Goal: Obtain resource: Download file/media

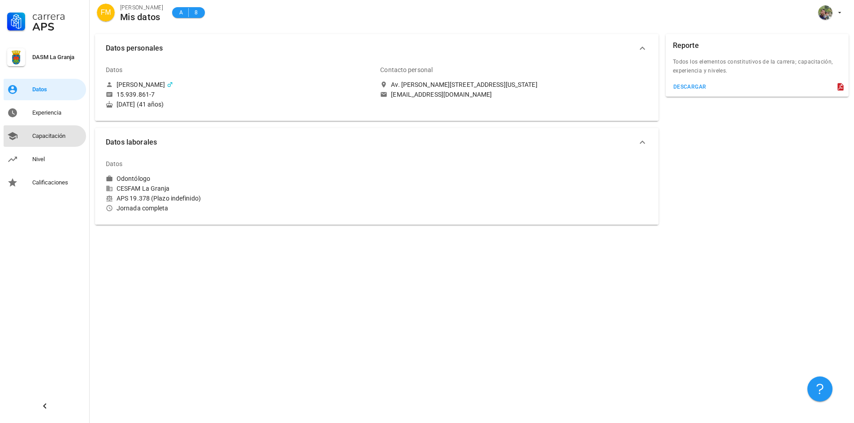
click at [55, 143] on div "Capacitación" at bounding box center [57, 136] width 50 height 14
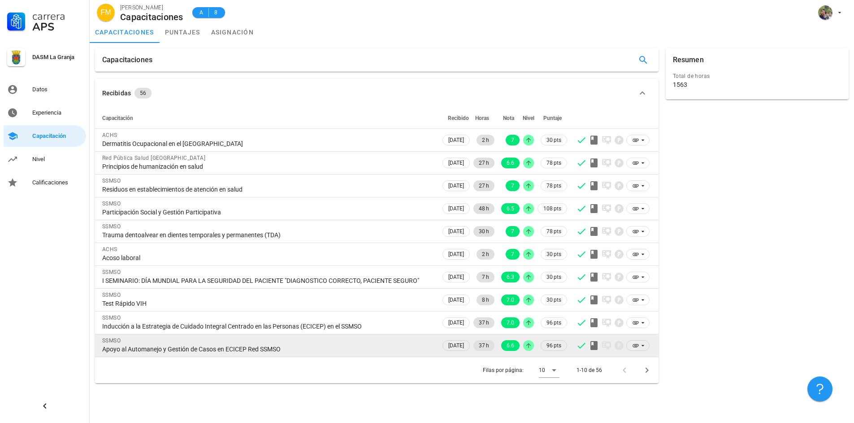
click at [300, 349] on div "Apoyo al Automanejo y Gestión de Casos en ECICEP Red SSMSO" at bounding box center [267, 350] width 331 height 8
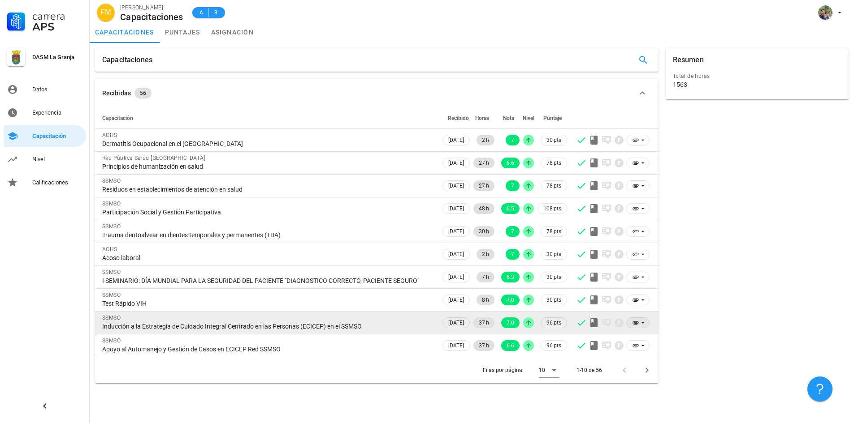
click at [635, 323] on icon at bounding box center [635, 323] width 7 height 7
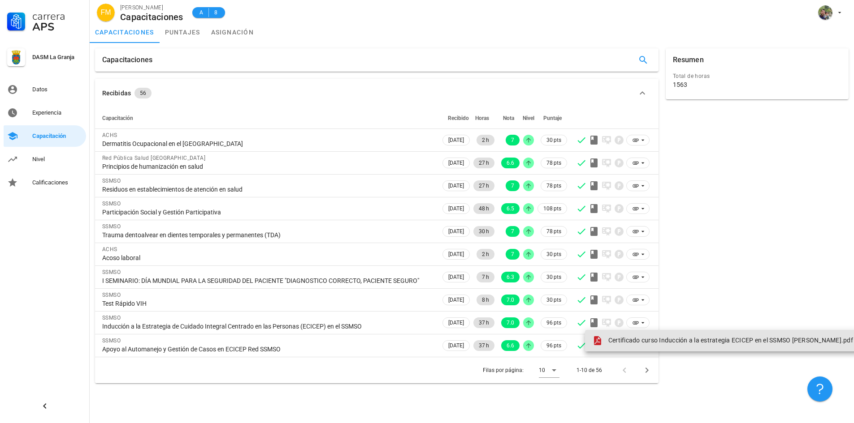
click at [638, 341] on span "Certificado curso Inducción a la estrategia ECICEP en el SSMSO Félix Madrid.pdf" at bounding box center [730, 340] width 245 height 7
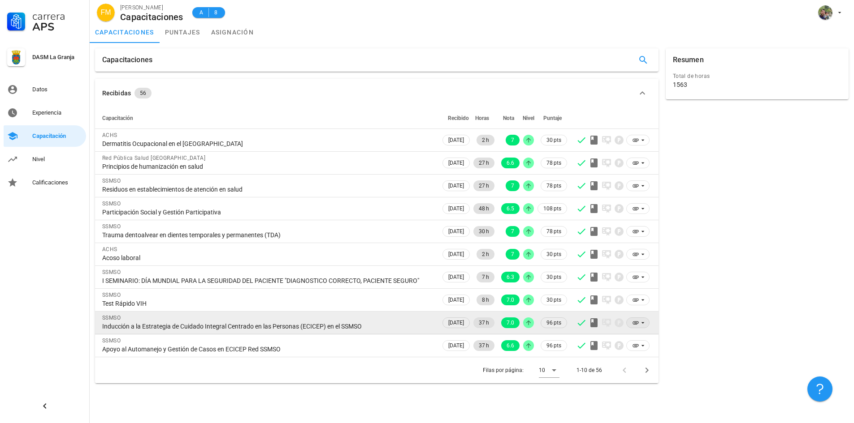
click at [638, 321] on icon at bounding box center [635, 323] width 7 height 7
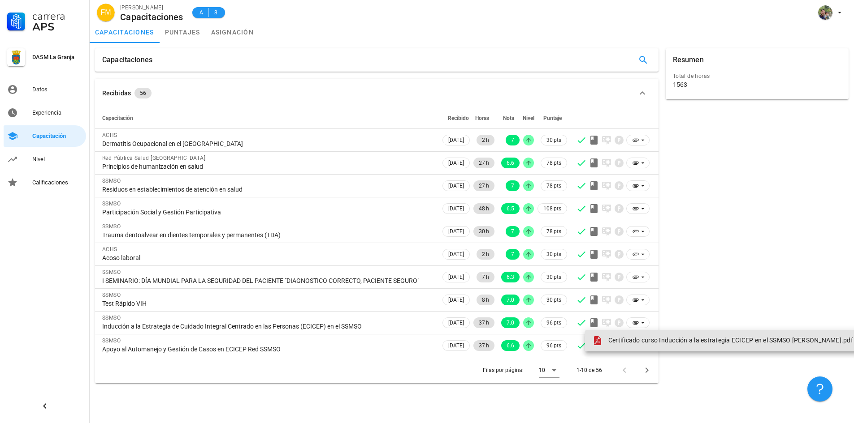
click at [639, 341] on span "Certificado curso Inducción a la estrategia ECICEP en el SSMSO Félix Madrid.pdf" at bounding box center [730, 340] width 245 height 7
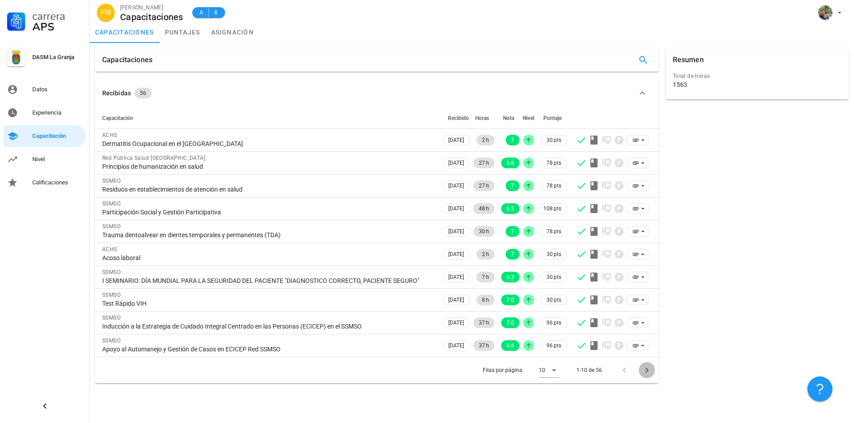
click at [647, 373] on icon "Página siguiente" at bounding box center [646, 370] width 11 height 11
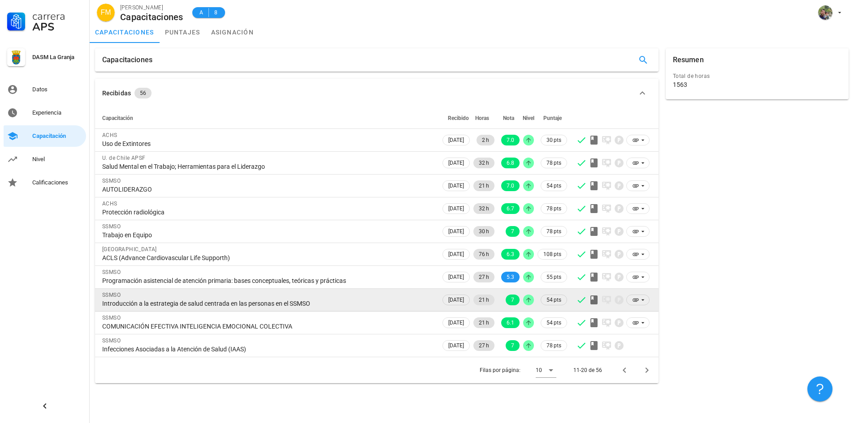
click at [344, 303] on div "Introducción a la estrategia de salud centrada en las personas en el SSMSO" at bounding box center [267, 304] width 331 height 8
click at [221, 302] on div "Introducción a la estrategia de salud centrada en las personas en el SSMSO" at bounding box center [267, 304] width 331 height 8
click at [643, 302] on icon at bounding box center [642, 300] width 7 height 7
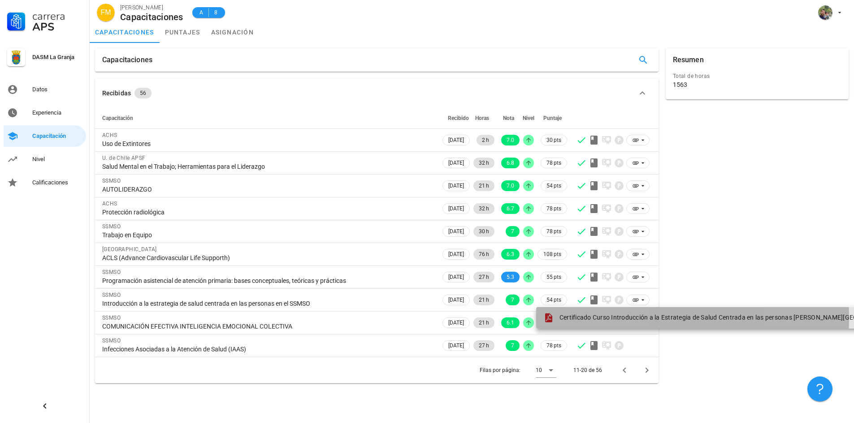
click at [607, 319] on span "Certificado Curso Introducción a la Estrategia de Salud Centrada en las persona…" at bounding box center [737, 317] width 356 height 7
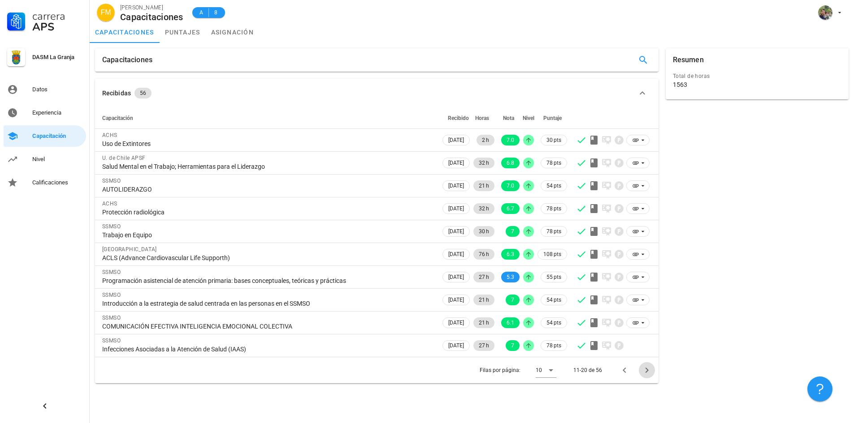
click at [649, 372] on icon "Página siguiente" at bounding box center [646, 370] width 11 height 11
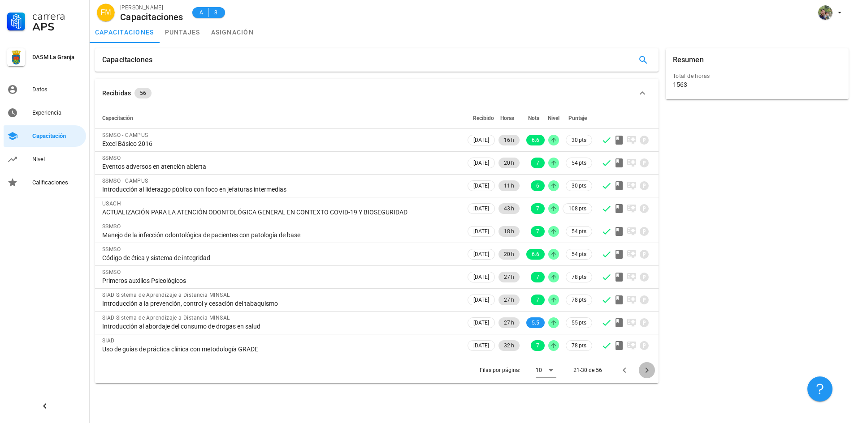
click at [649, 373] on icon "Página siguiente" at bounding box center [646, 370] width 11 height 11
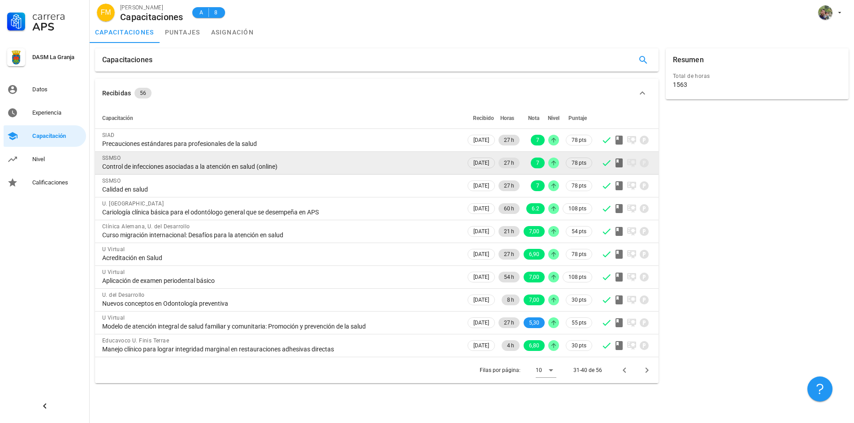
click at [290, 165] on div "Control de infecciones asociadas a la atención en salud (online)" at bounding box center [280, 167] width 356 height 8
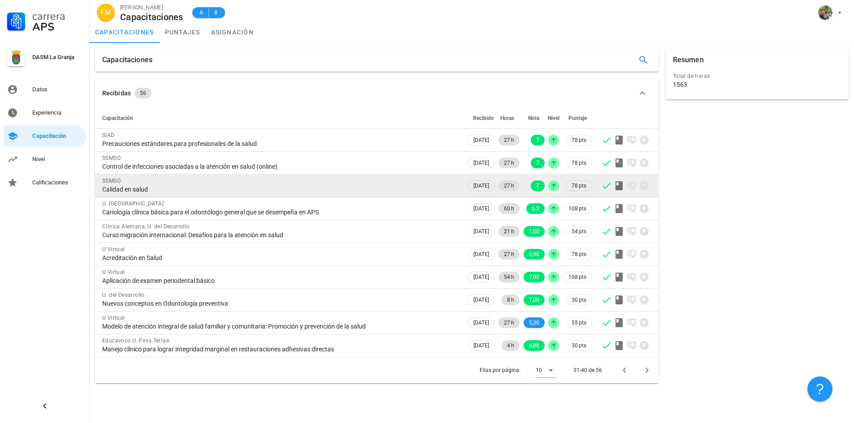
click at [220, 188] on div "Calidad en salud" at bounding box center [280, 190] width 356 height 8
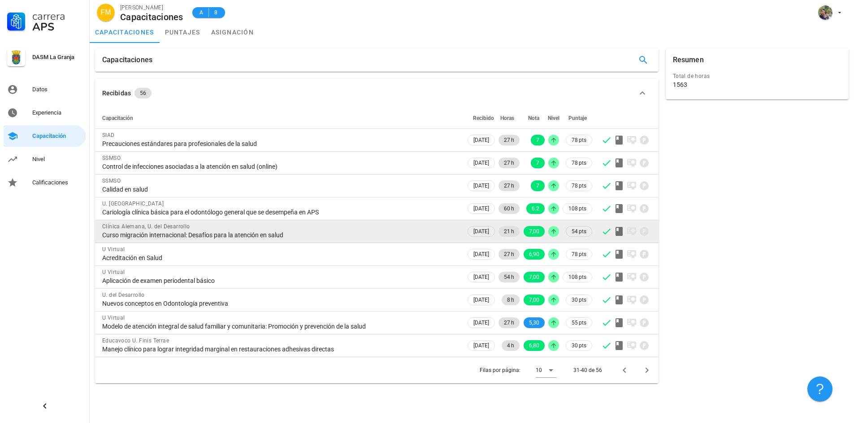
click at [294, 234] on div "Curso migración internacional: Desafíos para la atención en salud" at bounding box center [280, 235] width 356 height 8
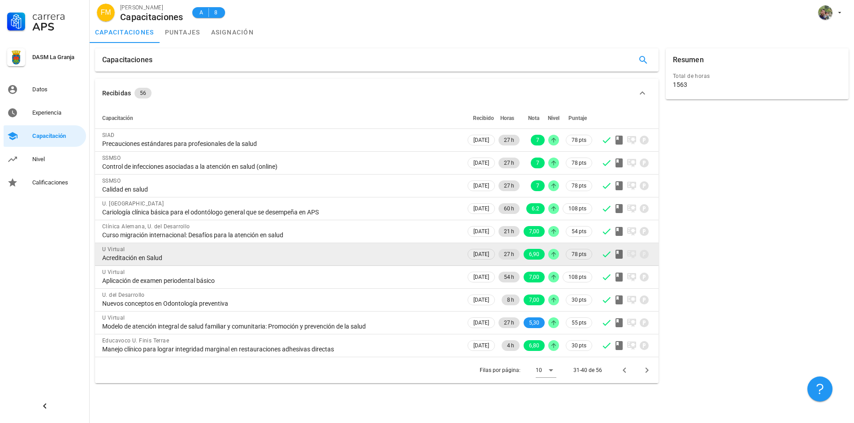
click at [238, 254] on div "Acreditación en Salud" at bounding box center [280, 258] width 356 height 8
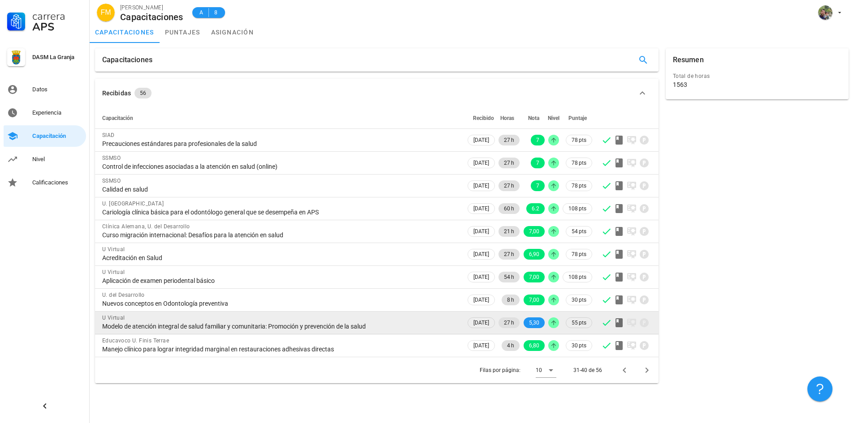
click at [403, 329] on div "Modelo de atención integral de salud familiar y comunitaria: Promoción y preven…" at bounding box center [280, 327] width 356 height 8
click at [384, 324] on div "Modelo de atención integral de salud familiar y comunitaria: Promoción y preven…" at bounding box center [280, 327] width 356 height 8
click at [398, 332] on div "U Virtual Modelo de atención integral de salud familiar y comunitaria: Promoció…" at bounding box center [280, 322] width 356 height 21
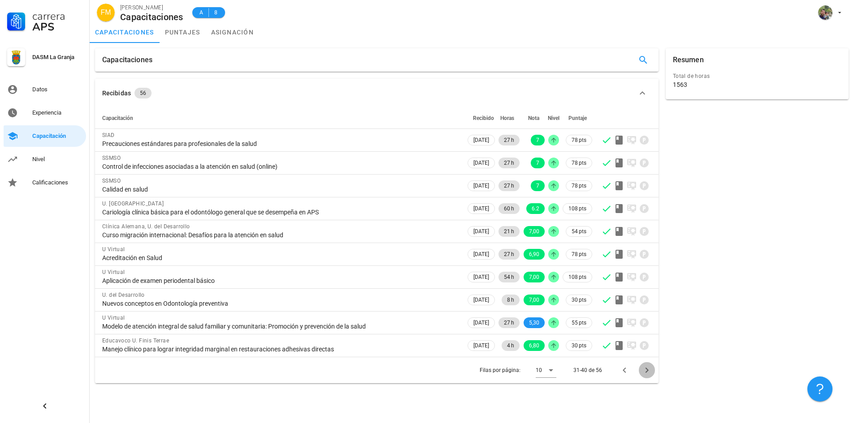
click at [643, 372] on icon "Página siguiente" at bounding box center [646, 370] width 11 height 11
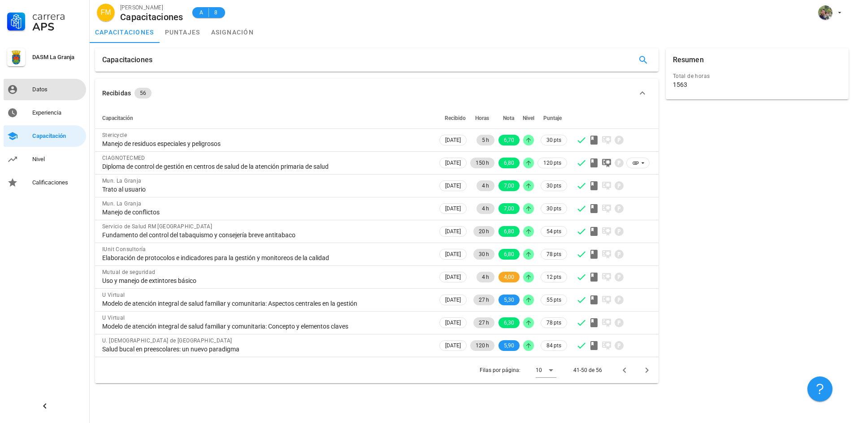
click at [58, 88] on div "Datos" at bounding box center [57, 89] width 50 height 7
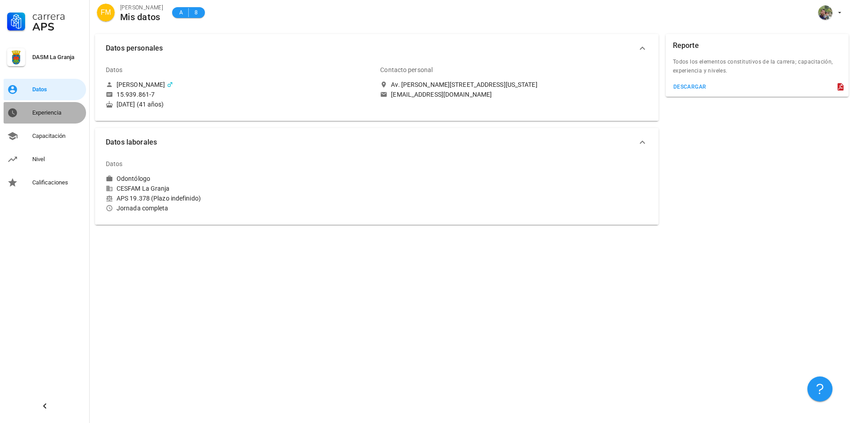
click at [62, 115] on div "Experiencia" at bounding box center [57, 112] width 50 height 7
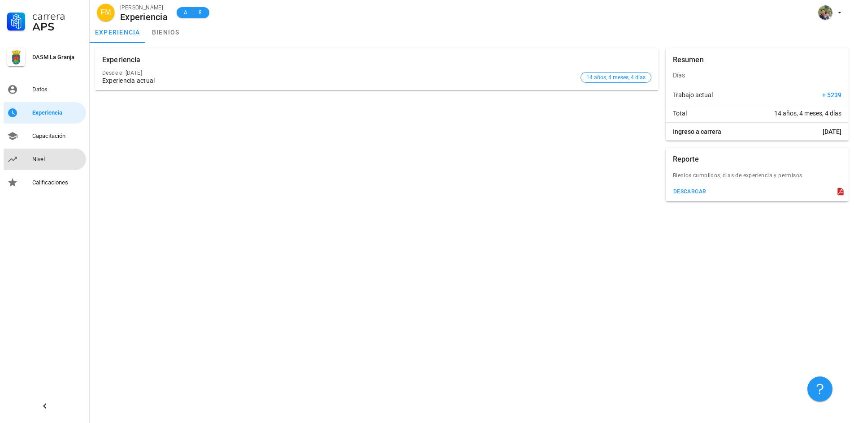
click at [51, 160] on div "Nivel" at bounding box center [57, 159] width 50 height 7
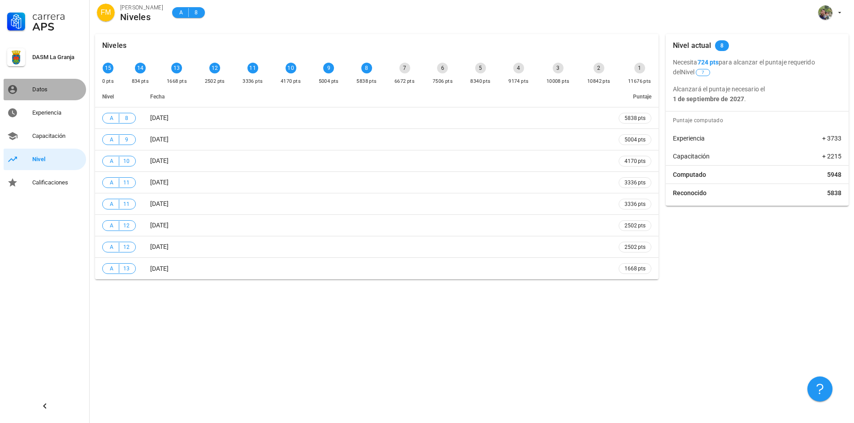
click at [53, 88] on div "Datos" at bounding box center [57, 89] width 50 height 7
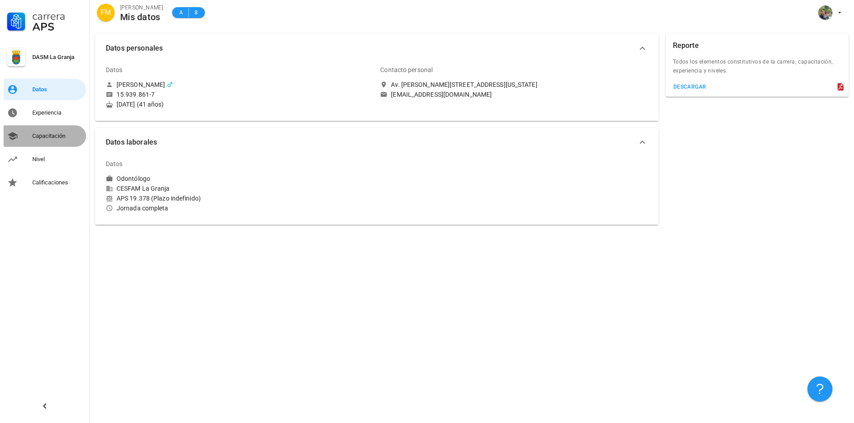
click at [64, 135] on div "Capacitación" at bounding box center [57, 136] width 50 height 7
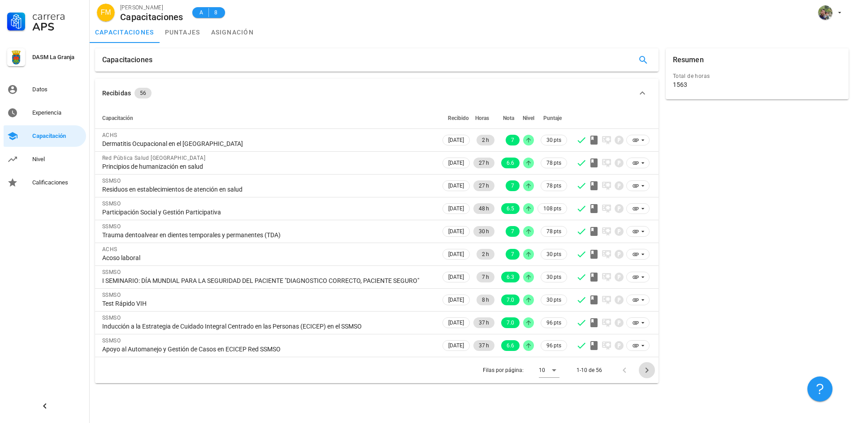
click at [647, 373] on icon "Página siguiente" at bounding box center [646, 370] width 11 height 11
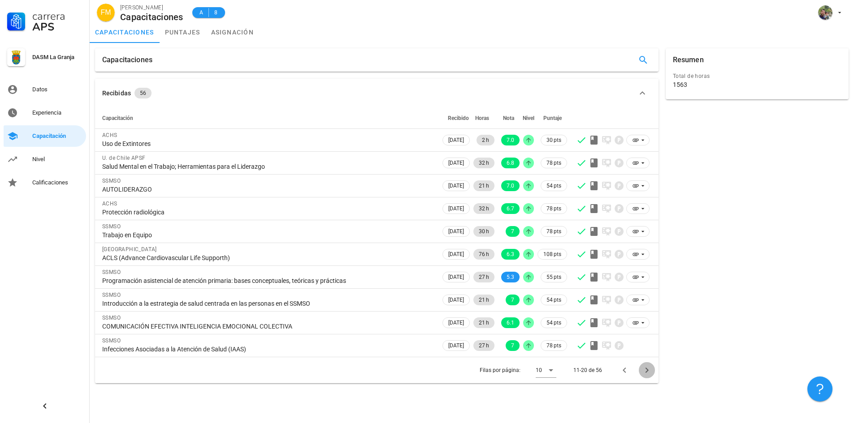
click at [641, 375] on icon "Página siguiente" at bounding box center [646, 370] width 11 height 11
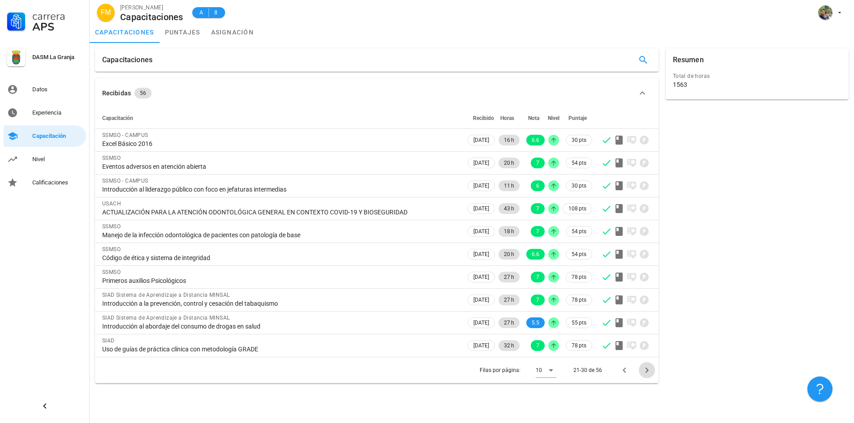
click at [647, 368] on icon "Página siguiente" at bounding box center [646, 370] width 11 height 11
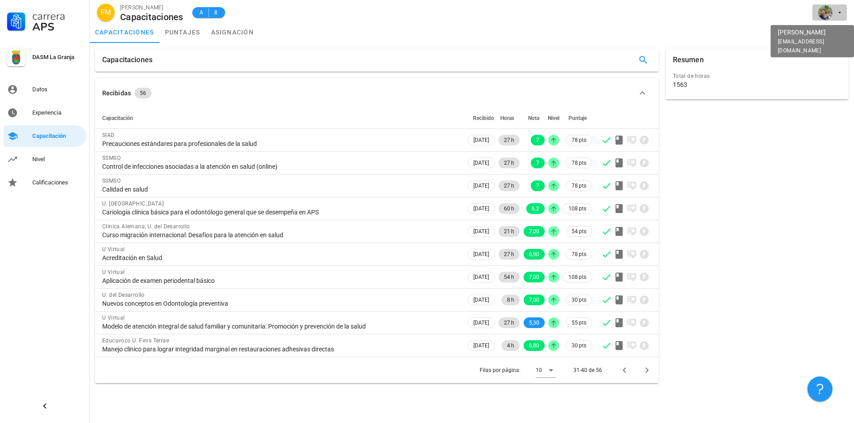
click at [836, 14] on icon "button" at bounding box center [839, 12] width 7 height 7
click at [828, 39] on div "Salir" at bounding box center [834, 35] width 14 height 18
